Goal: Task Accomplishment & Management: Complete application form

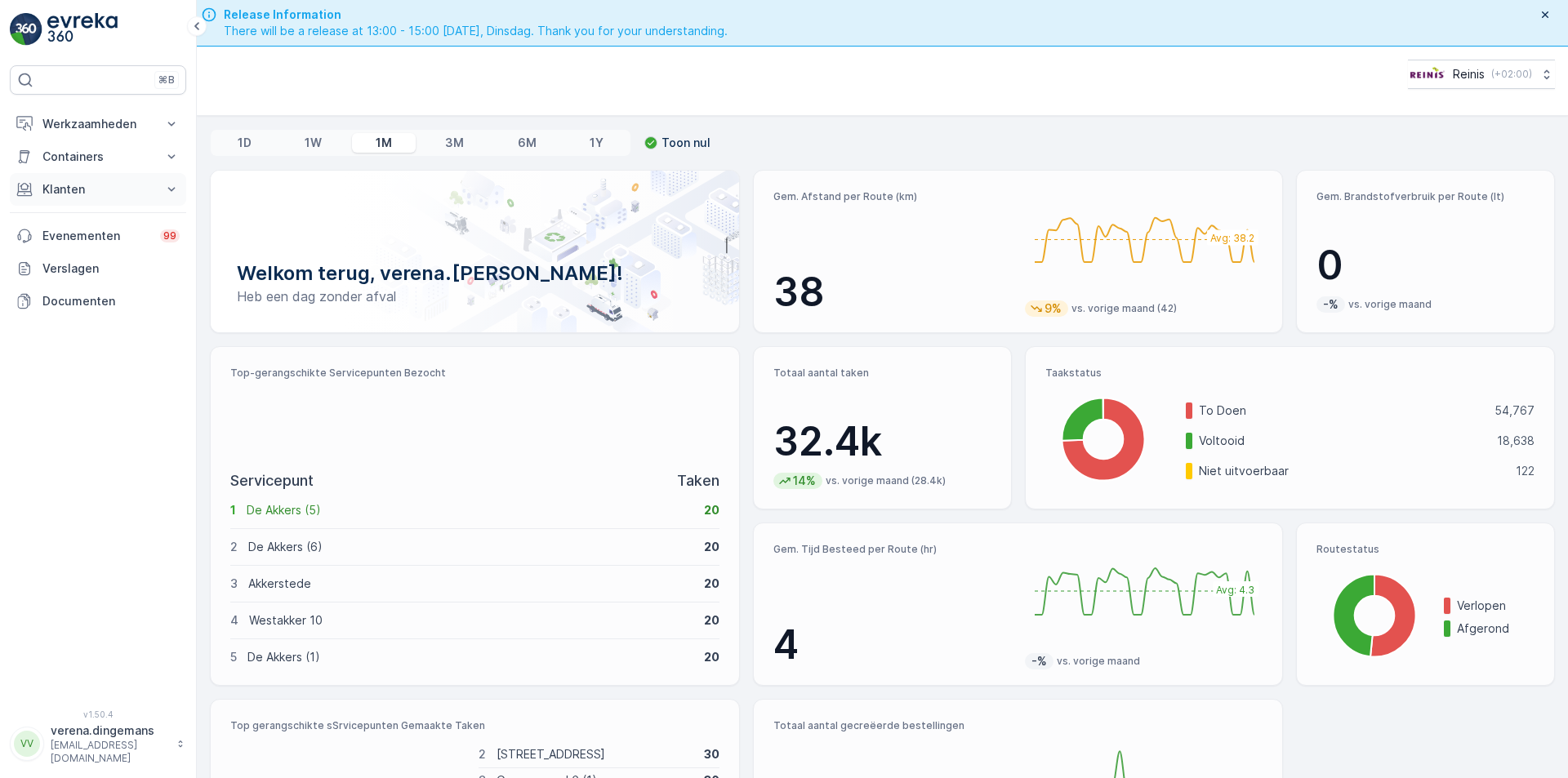
click at [132, 185] on p "Klanten" at bounding box center [97, 190] width 111 height 17
click at [67, 306] on p "Orders" at bounding box center [60, 309] width 37 height 17
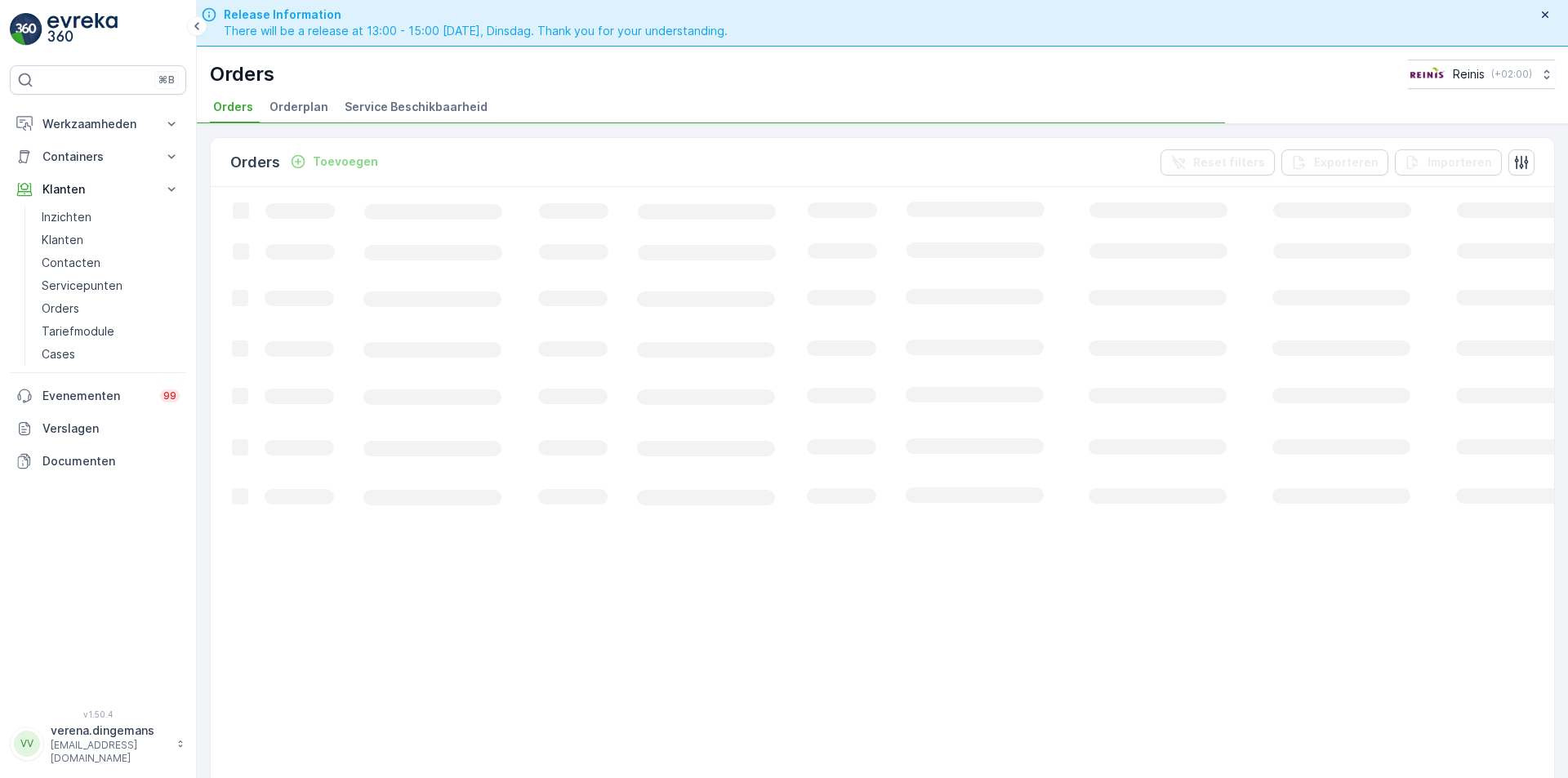
click at [333, 160] on p "Toevoegen" at bounding box center [345, 162] width 65 height 17
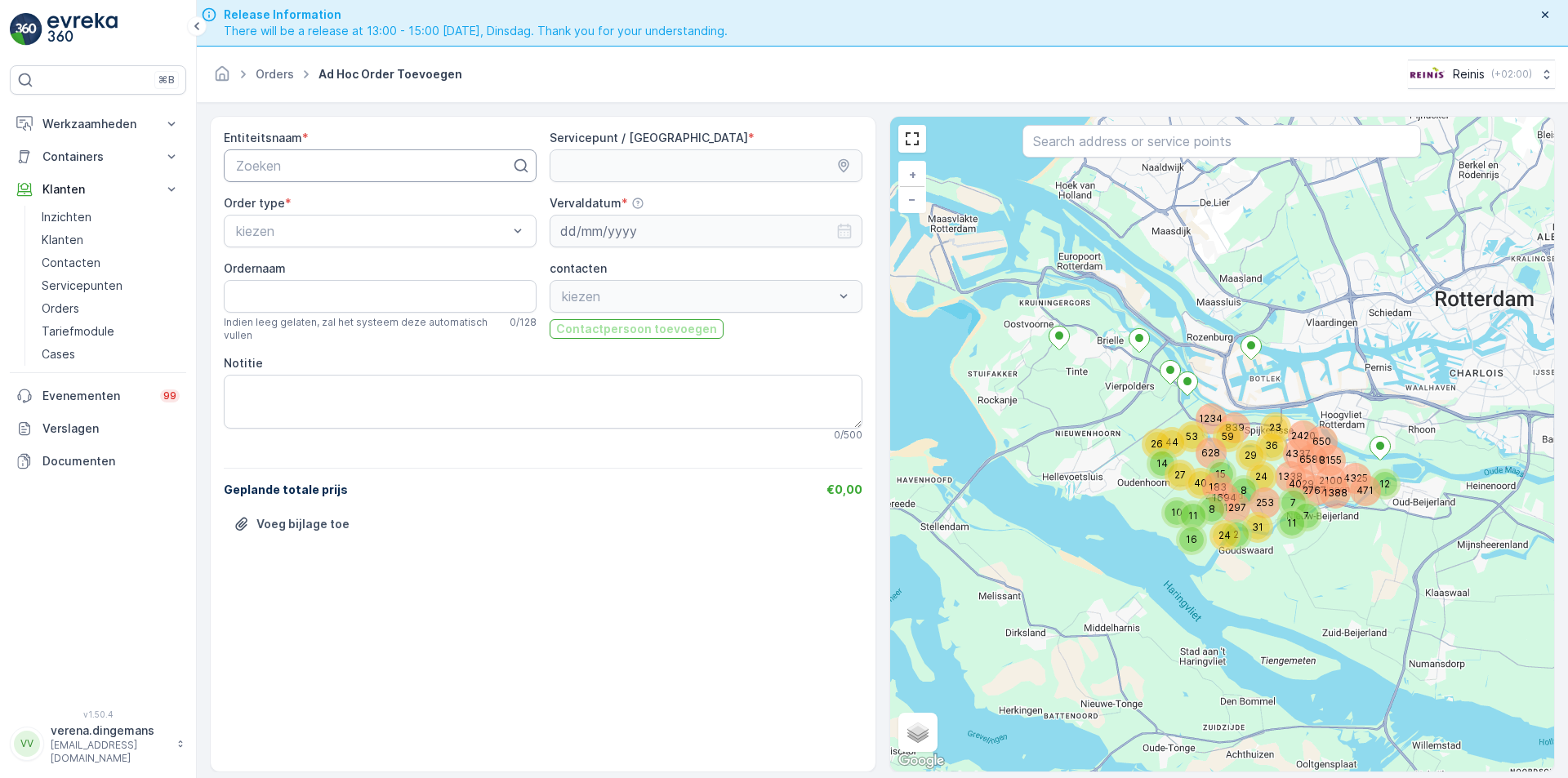
click at [397, 161] on div at bounding box center [373, 166] width 278 height 15
type input "3201MG40"
click at [329, 204] on div "3201MG40" at bounding box center [380, 206] width 293 height 15
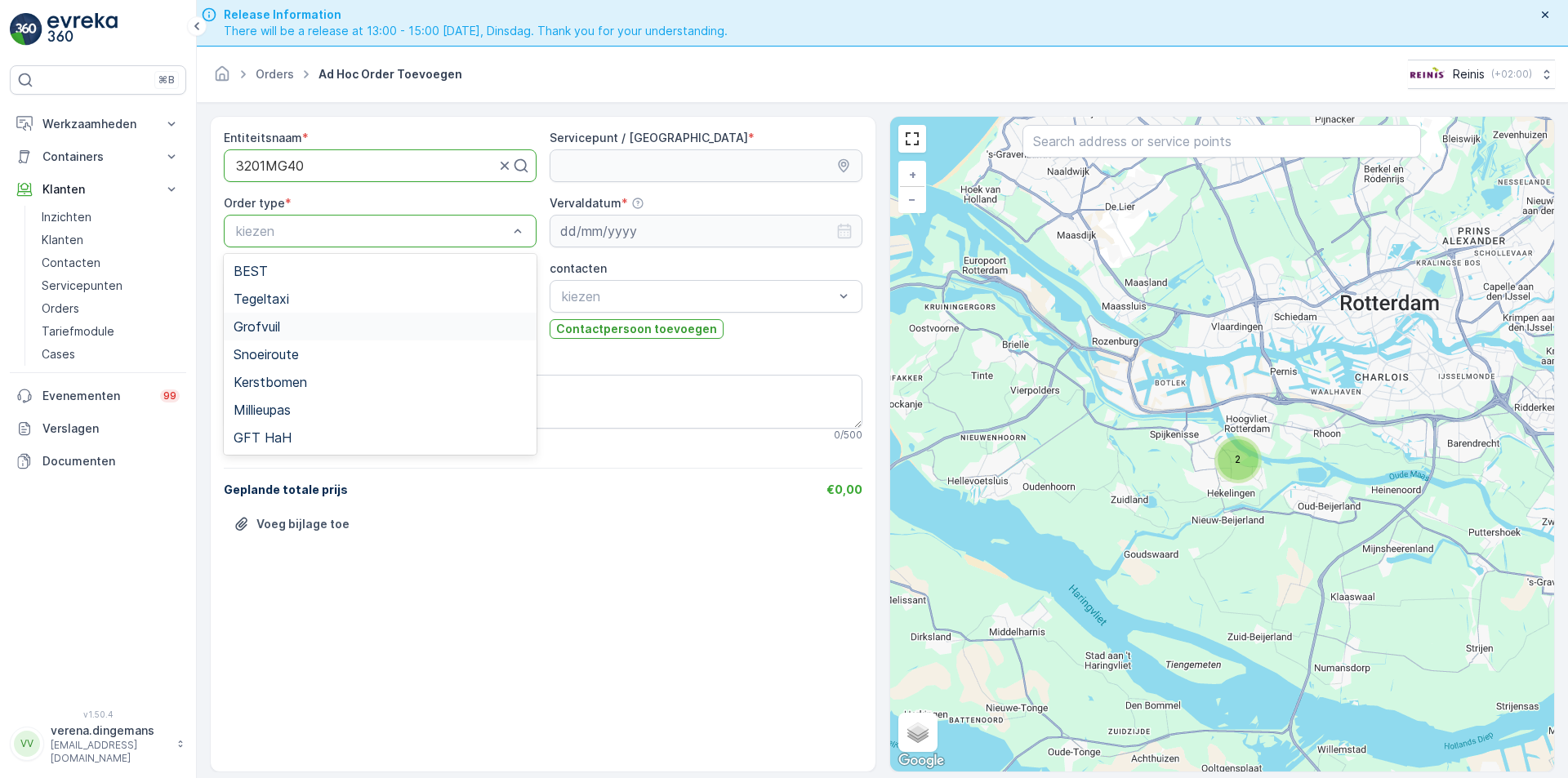
click at [272, 320] on span "Grofvuil" at bounding box center [257, 327] width 47 height 15
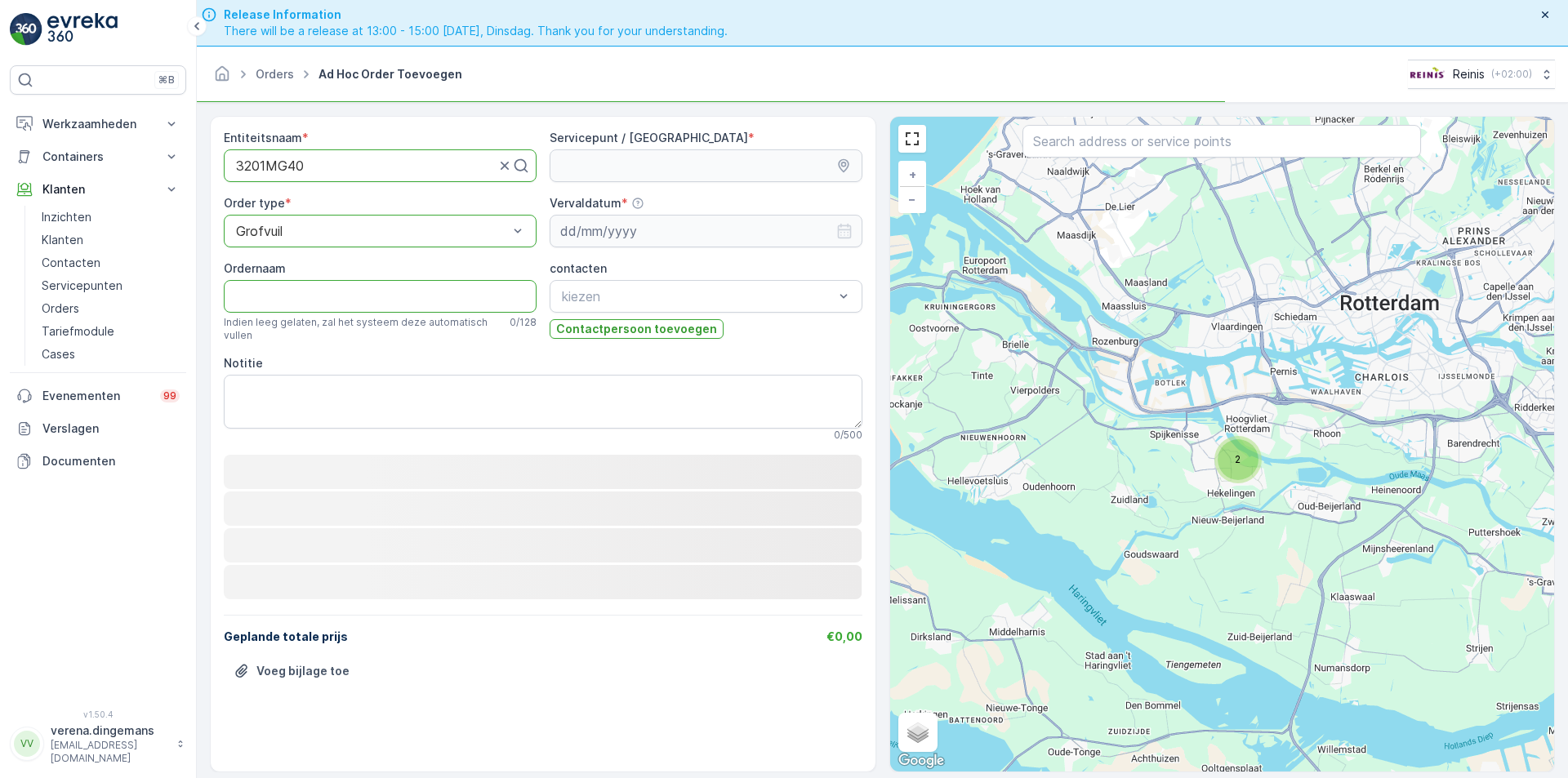
click at [292, 301] on input "Ordernaam" at bounding box center [380, 296] width 312 height 32
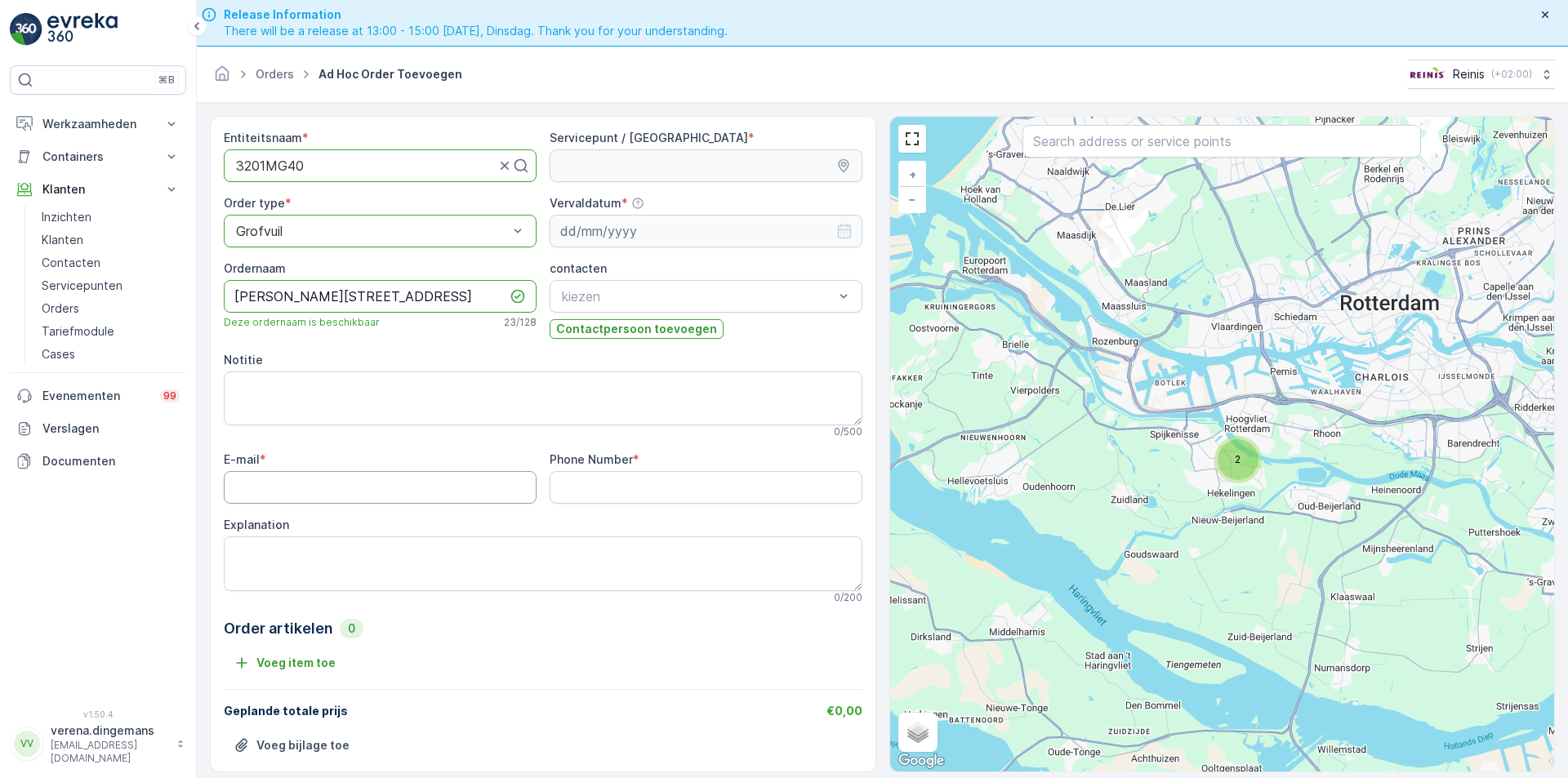
type input "[PERSON_NAME][STREET_ADDRESS]"
click at [306, 474] on input "E-mail" at bounding box center [380, 486] width 312 height 32
type input "[PERSON_NAME][EMAIL_ADDRESS][PERSON_NAME][DOMAIN_NAME]"
click at [595, 496] on Number "Phone Number" at bounding box center [706, 486] width 312 height 32
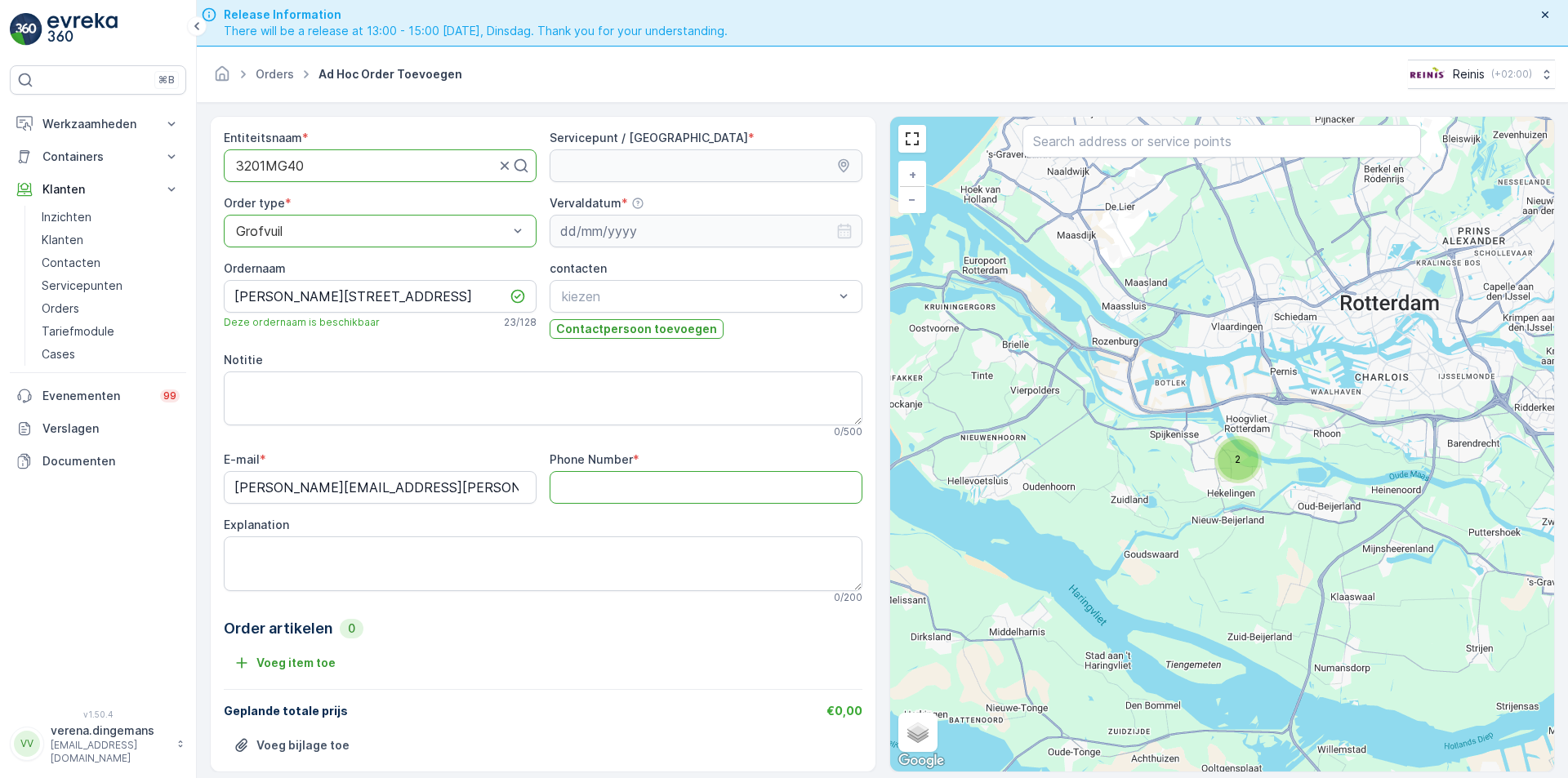
click at [595, 496] on Number "Phone Number" at bounding box center [706, 486] width 312 height 32
type Number "-"
click at [557, 434] on div "0 / 500" at bounding box center [543, 432] width 638 height 13
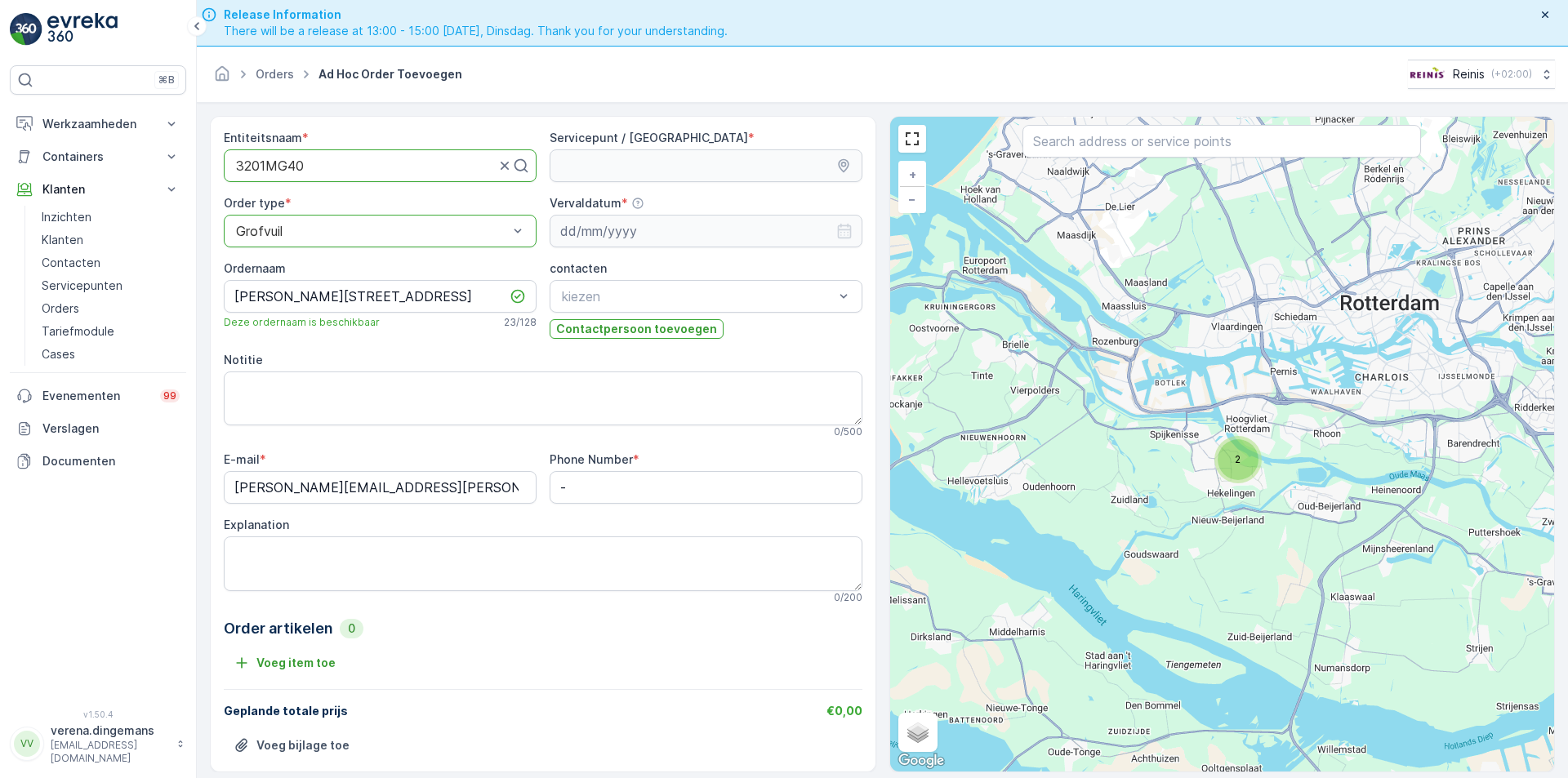
click at [393, 526] on div "Explanation" at bounding box center [543, 525] width 638 height 17
click at [392, 555] on textarea "Explanation" at bounding box center [543, 563] width 638 height 54
type textarea "Stapelbed krabpaal bedbodem 1 kuub"
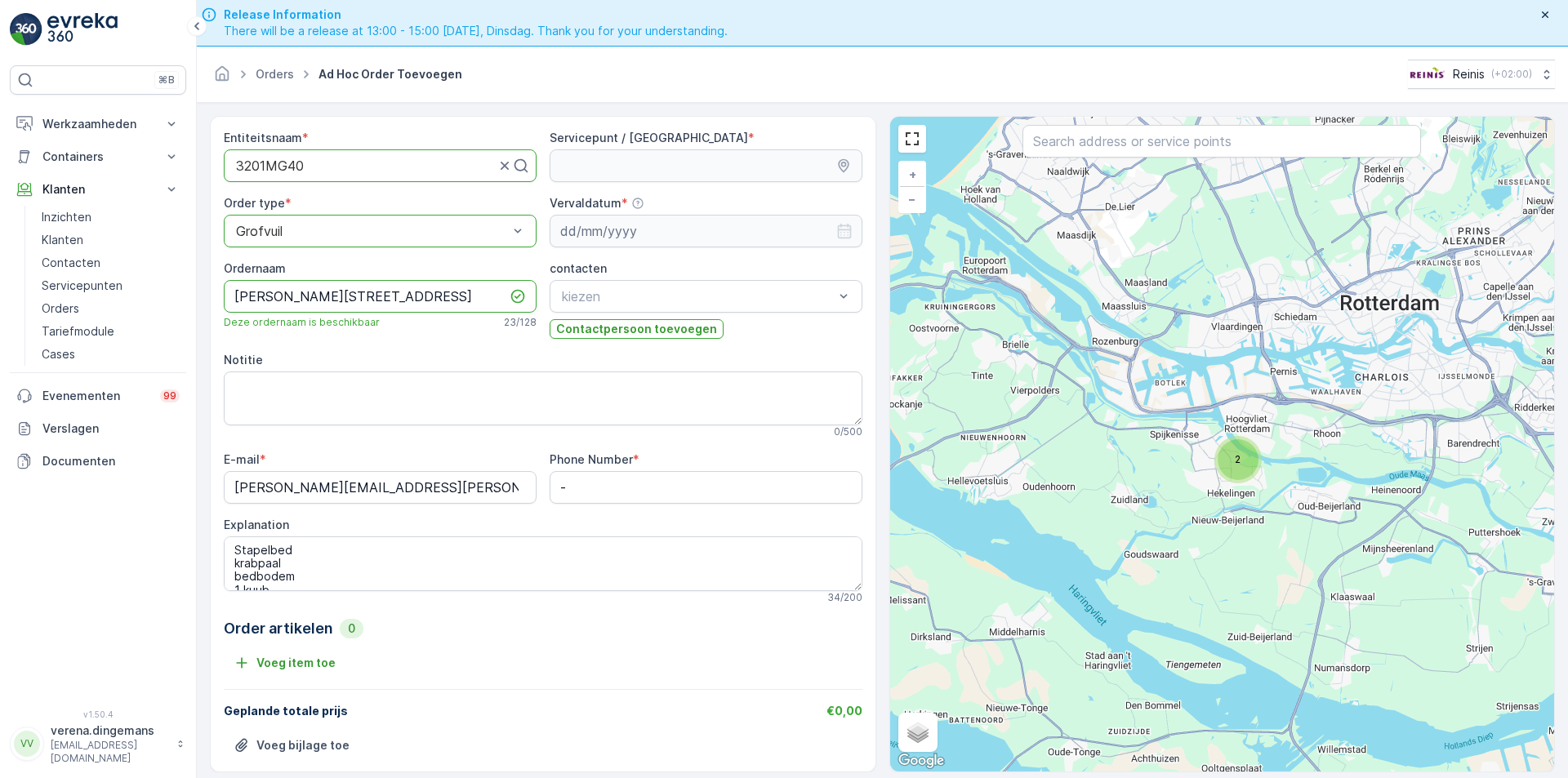
click at [430, 301] on input "[PERSON_NAME][STREET_ADDRESS]" at bounding box center [380, 296] width 312 height 32
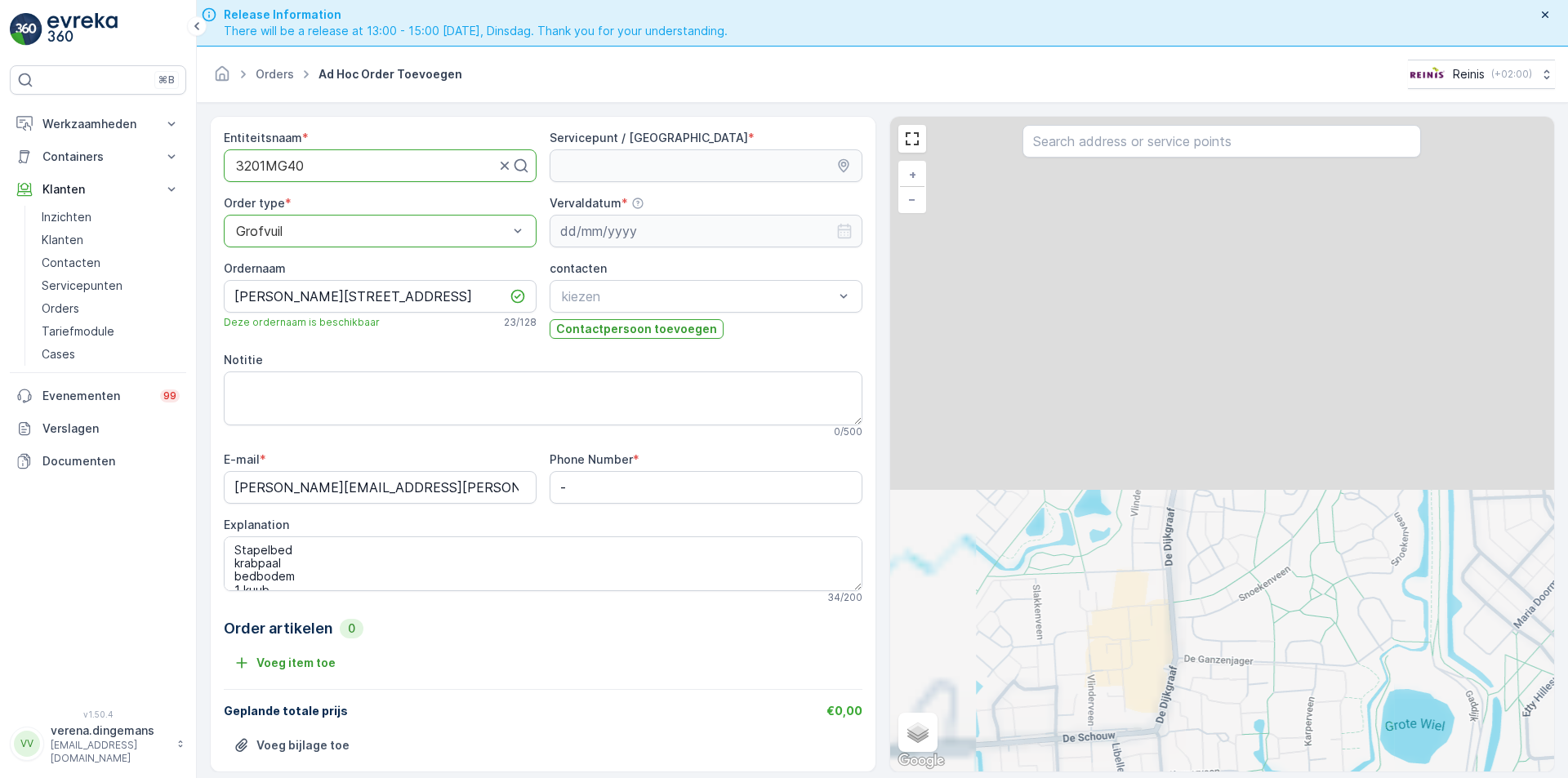
drag, startPoint x: 1128, startPoint y: 268, endPoint x: 1395, endPoint y: 790, distance: 586.3
click at [1395, 777] on html "⌘B Werkzaamheden Inzichten Planning Routes en Taken Cockpit Instellingen Contai…" at bounding box center [784, 389] width 1568 height 778
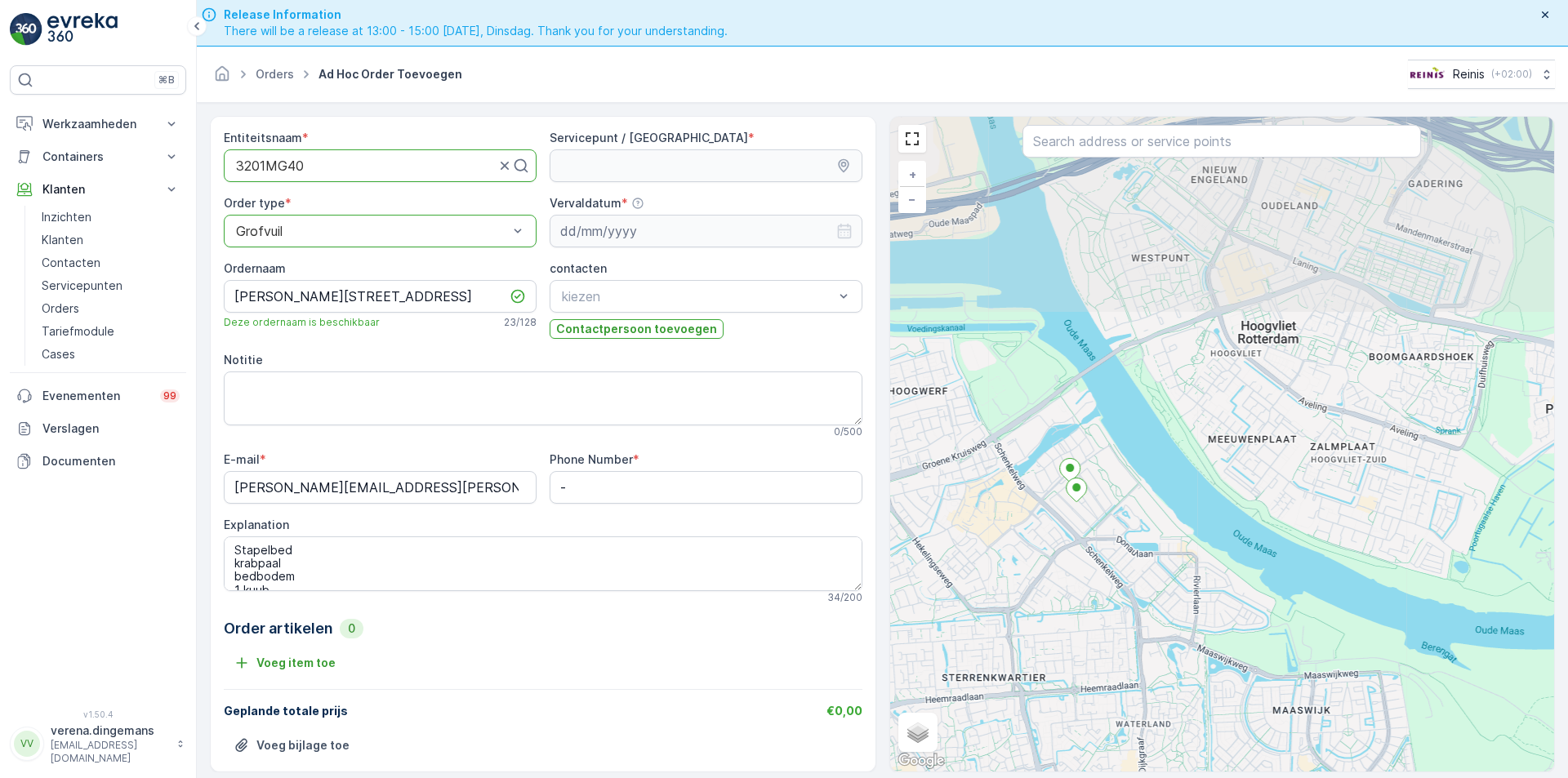
drag, startPoint x: 1072, startPoint y: 334, endPoint x: 1071, endPoint y: 521, distance: 187.0
click at [1072, 553] on div "+ − Satelliet stappenplan Terrein Hybride Leaflet Sneltoetsen Kaartgegevens Kaa…" at bounding box center [1222, 444] width 665 height 655
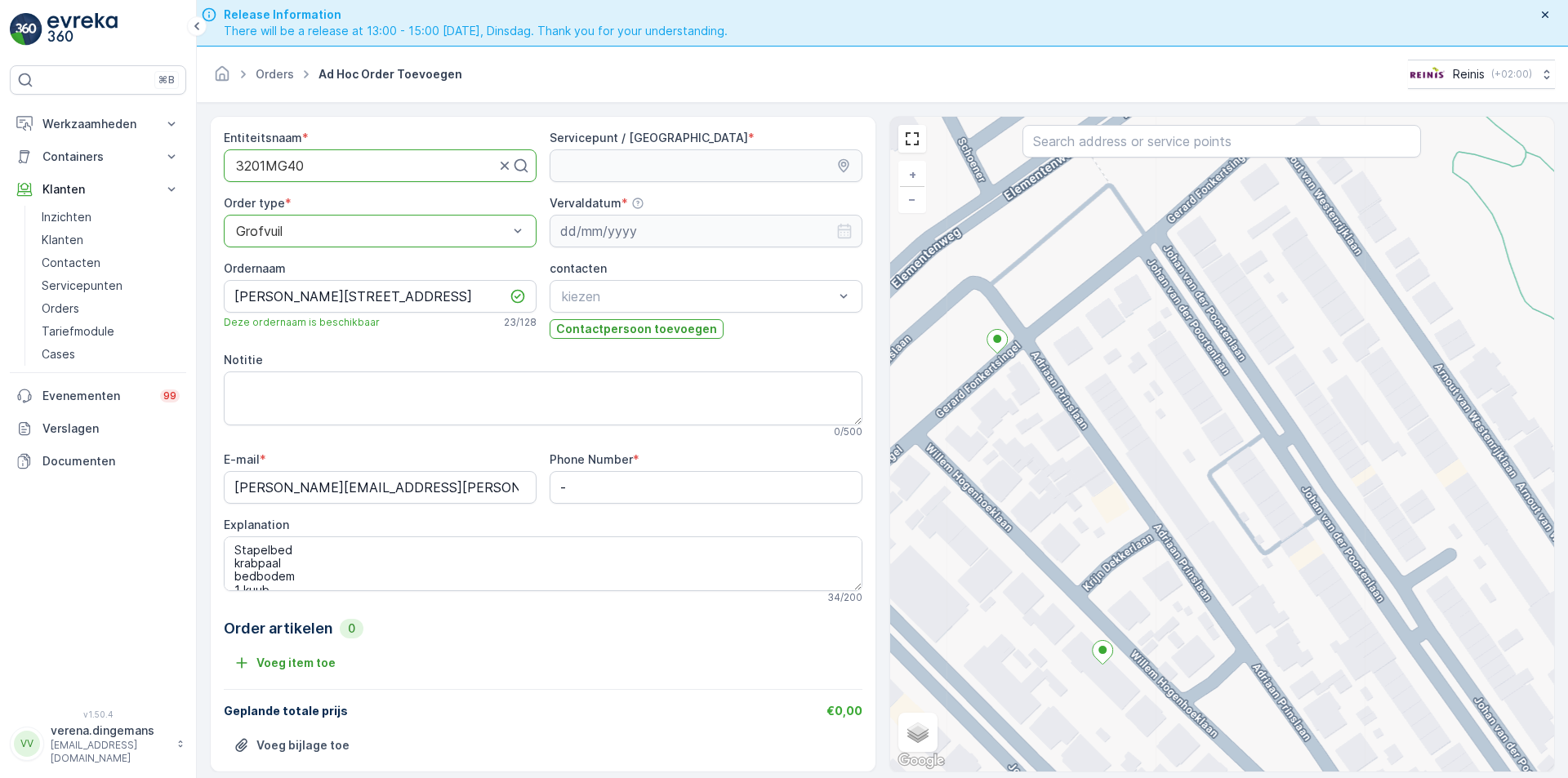
click at [1123, 662] on div "+ − Satelliet stappenplan Terrein Hybride Leaflet Sneltoetsen Kaartgegevens Kaa…" at bounding box center [1222, 444] width 665 height 655
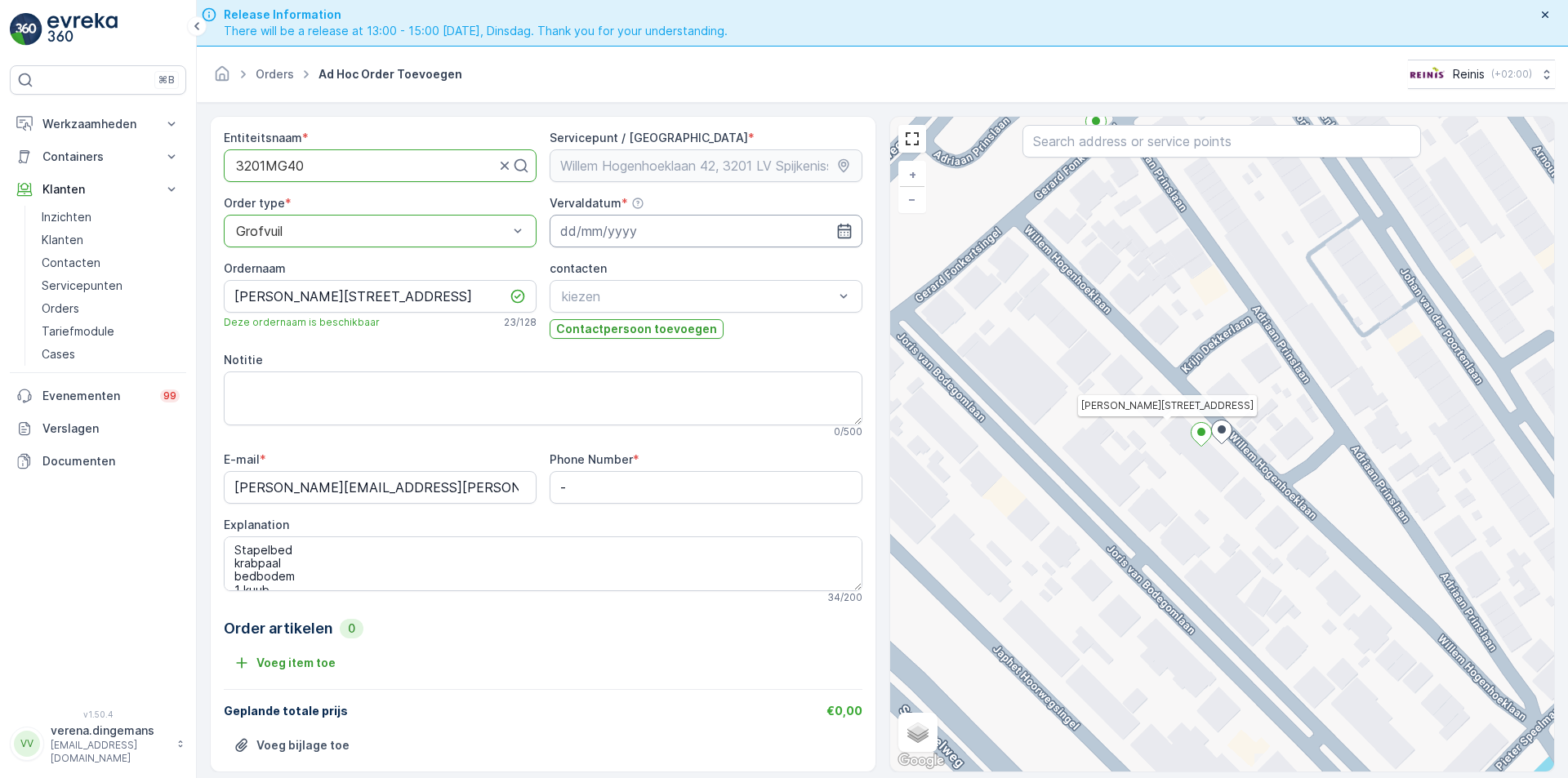
click at [849, 232] on input at bounding box center [706, 231] width 312 height 32
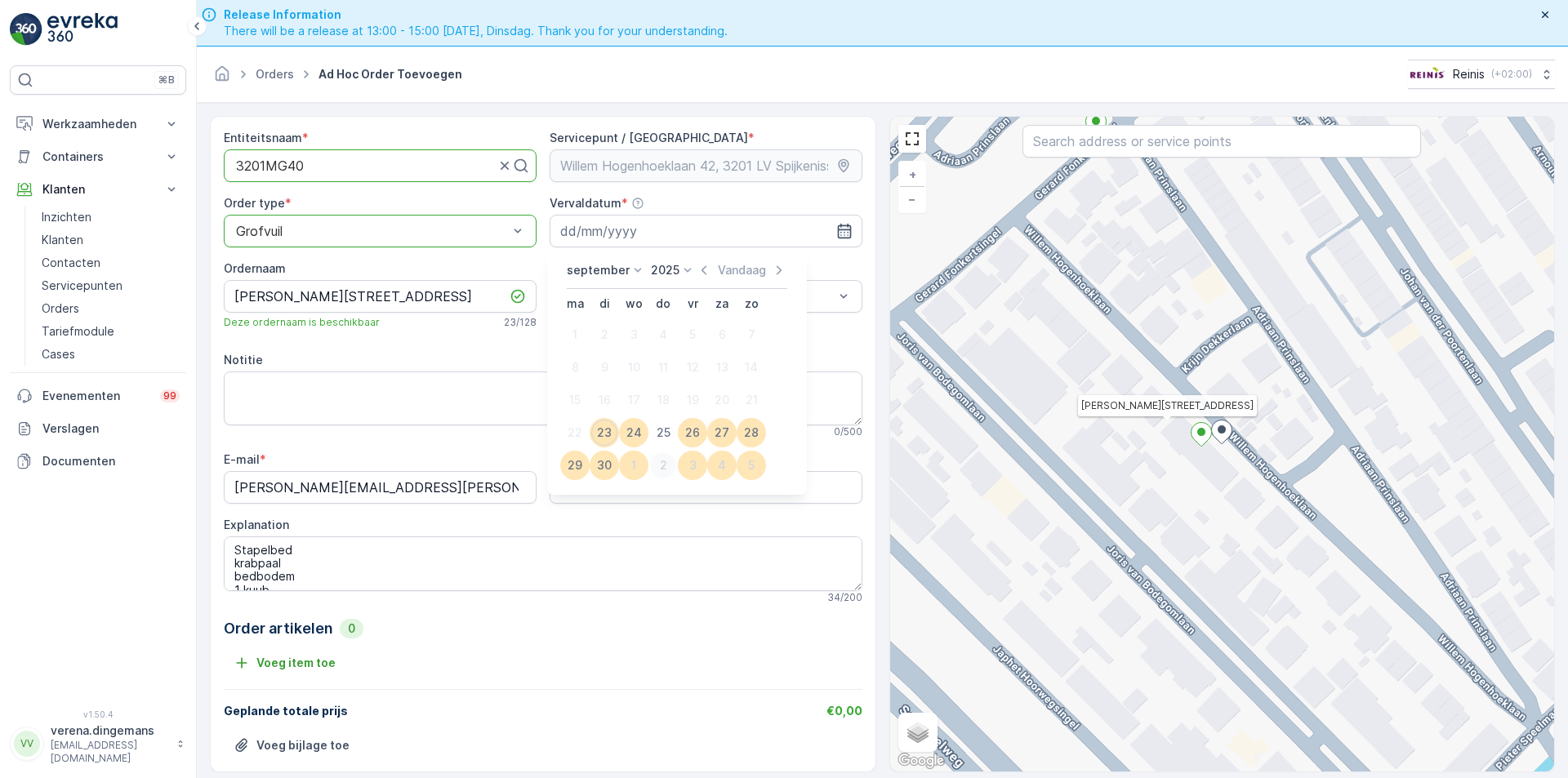
click at [662, 466] on div "2" at bounding box center [662, 465] width 26 height 26
type input "[DATE]"
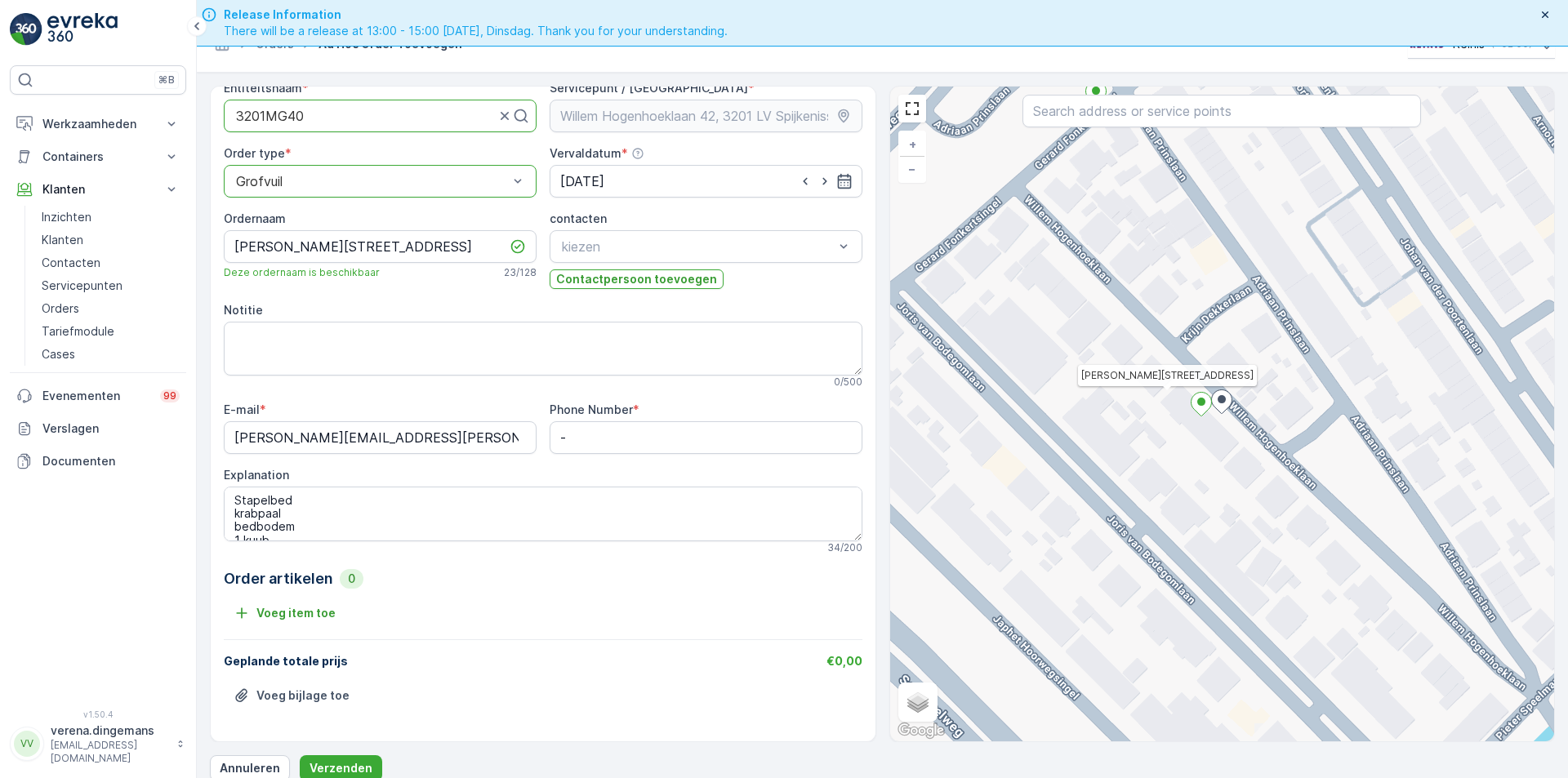
scroll to position [47, 0]
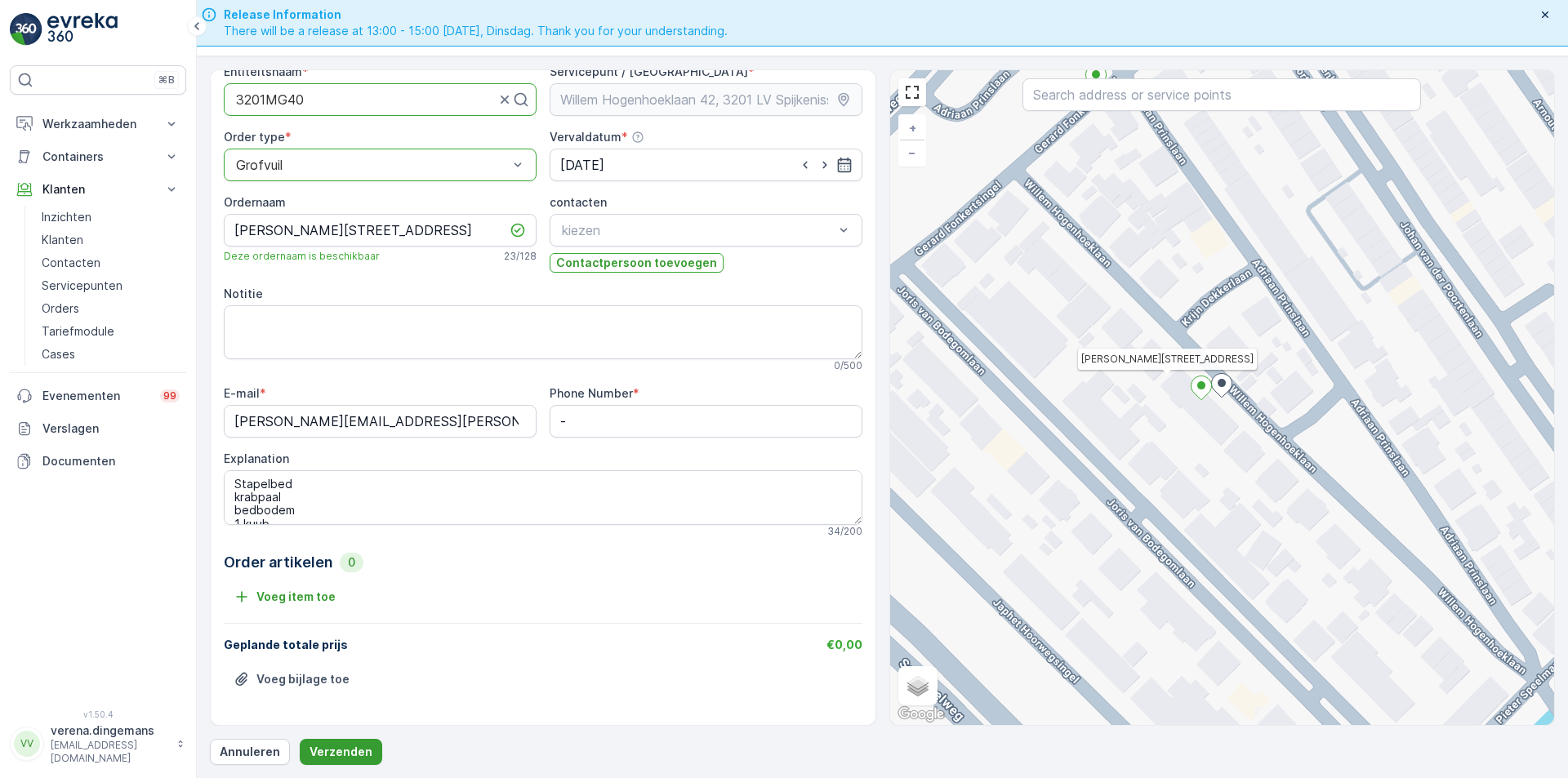
click at [344, 756] on p "Verzenden" at bounding box center [340, 752] width 62 height 17
